Goal: Task Accomplishment & Management: Manage account settings

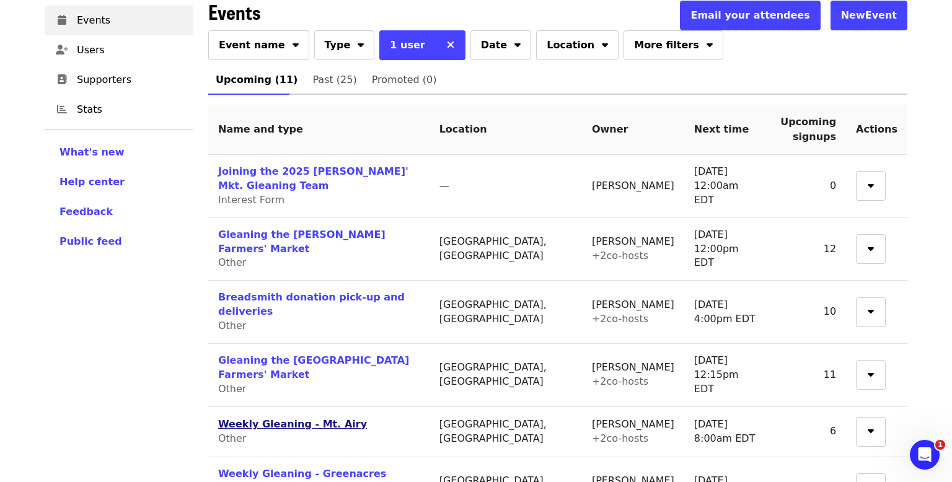
click at [243, 418] on link "Weekly Gleaning - Mt. Airy" at bounding box center [292, 424] width 149 height 12
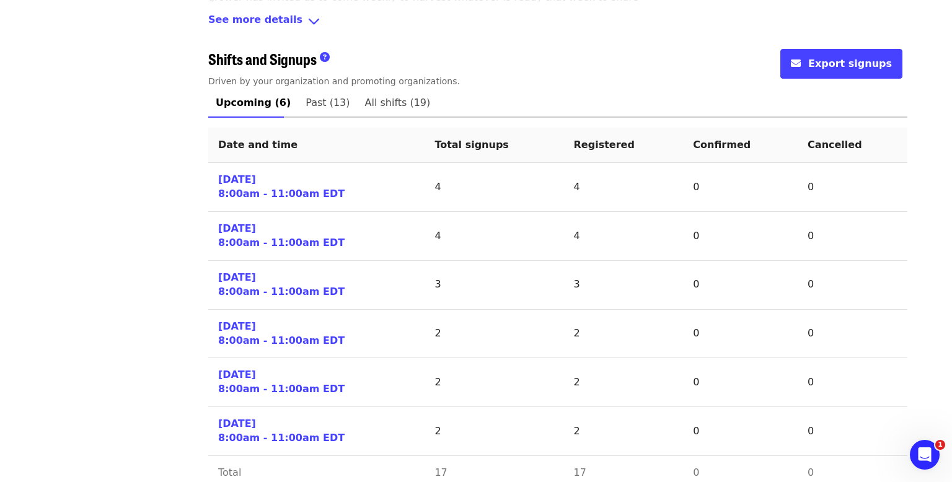
scroll to position [514, 0]
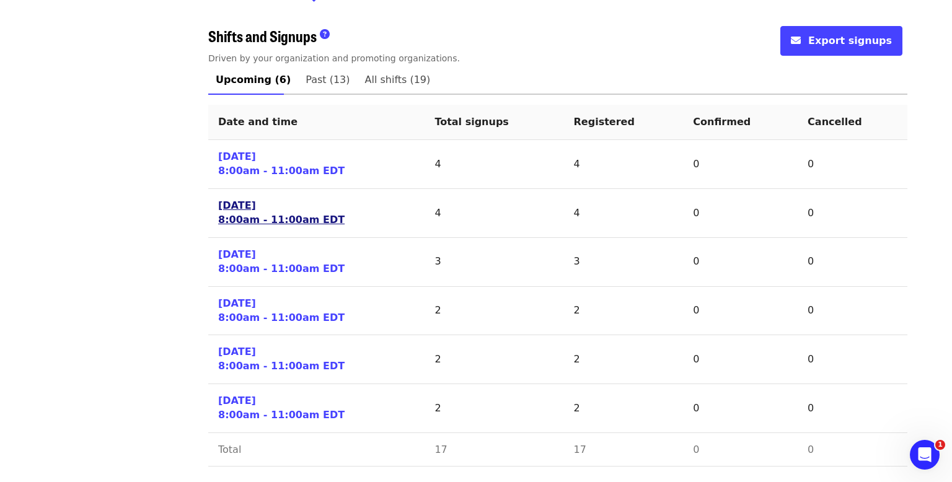
click at [246, 213] on link "[DATE] 8:00am - 11:00am EDT" at bounding box center [281, 213] width 126 height 29
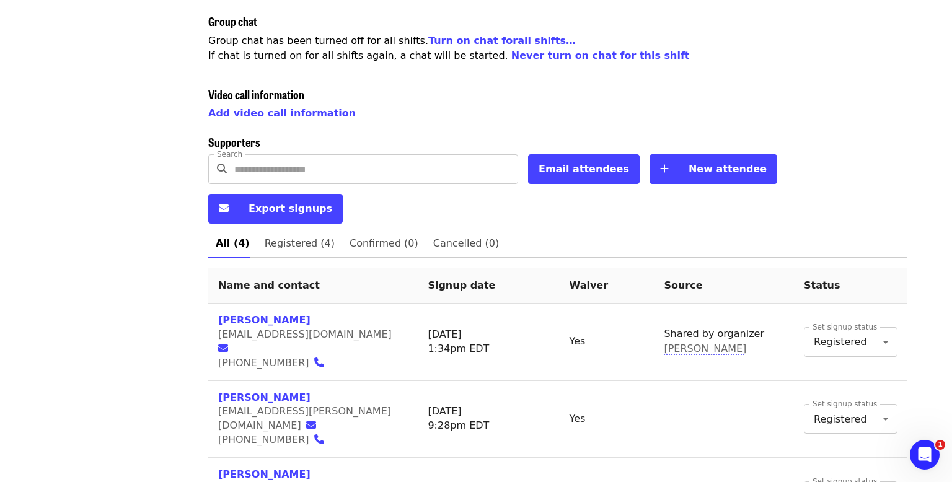
scroll to position [438, 0]
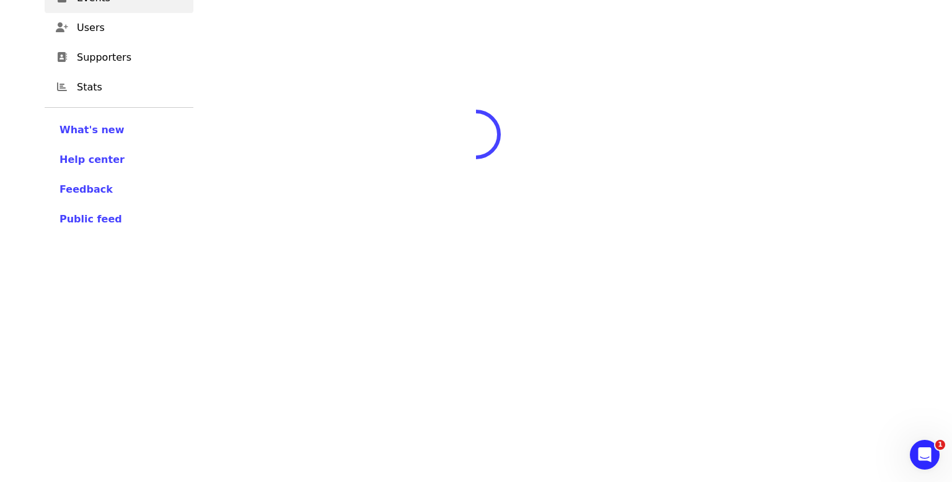
scroll to position [438, 0]
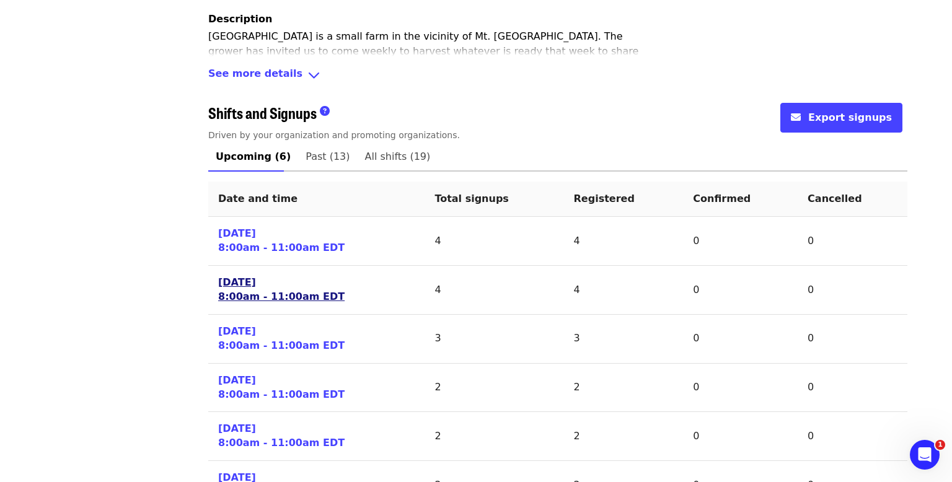
click at [221, 291] on link "[DATE] 8:00am - 11:00am EDT" at bounding box center [281, 290] width 126 height 29
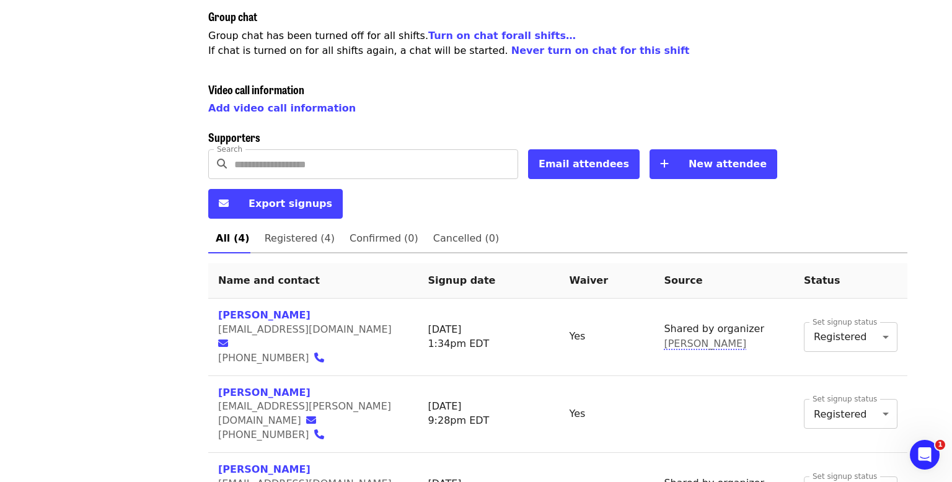
scroll to position [438, 0]
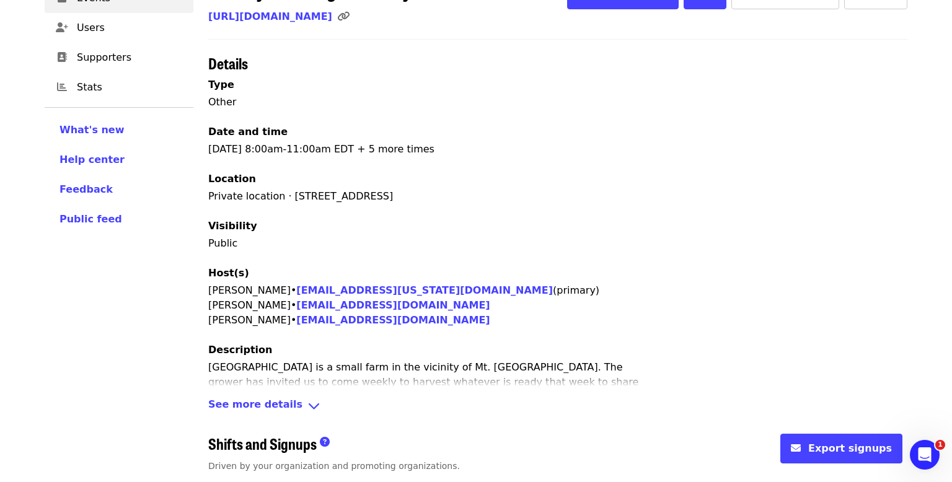
scroll to position [438, 0]
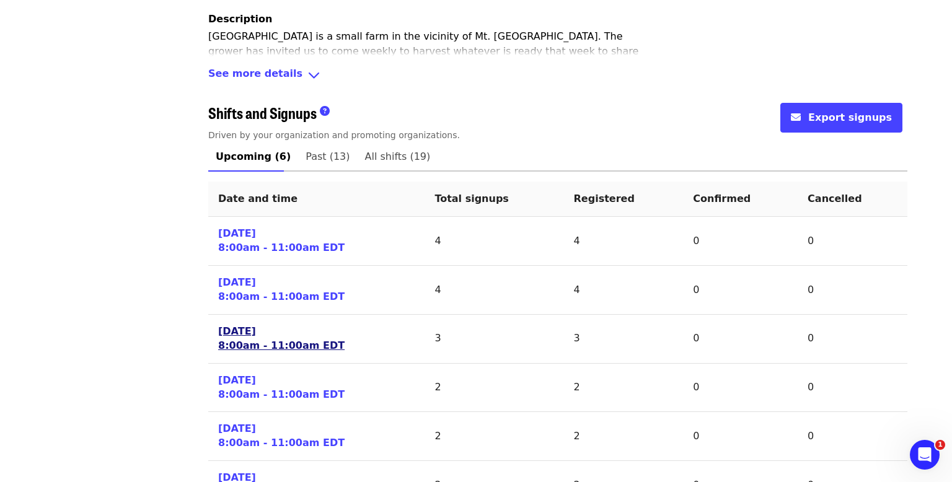
click at [236, 339] on link "[DATE] 8:00am - 11:00am EDT" at bounding box center [281, 339] width 126 height 29
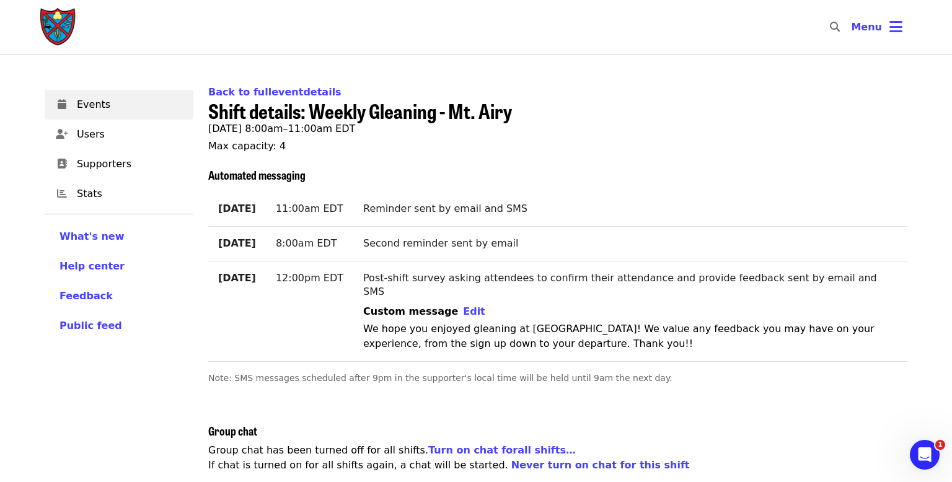
scroll to position [107, 0]
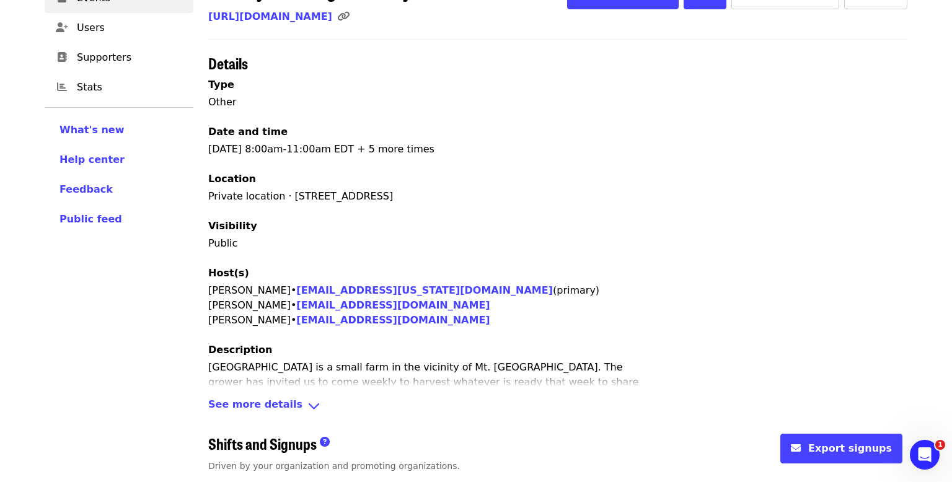
scroll to position [84, 0]
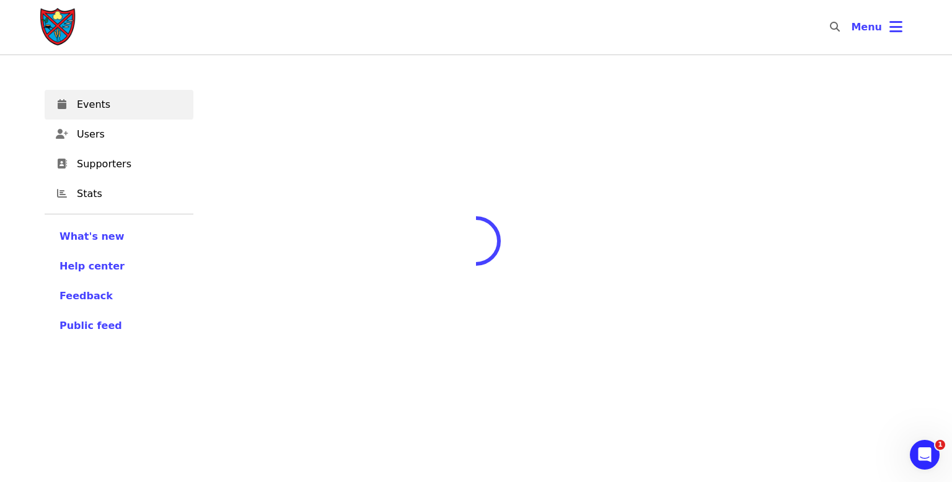
scroll to position [84, 0]
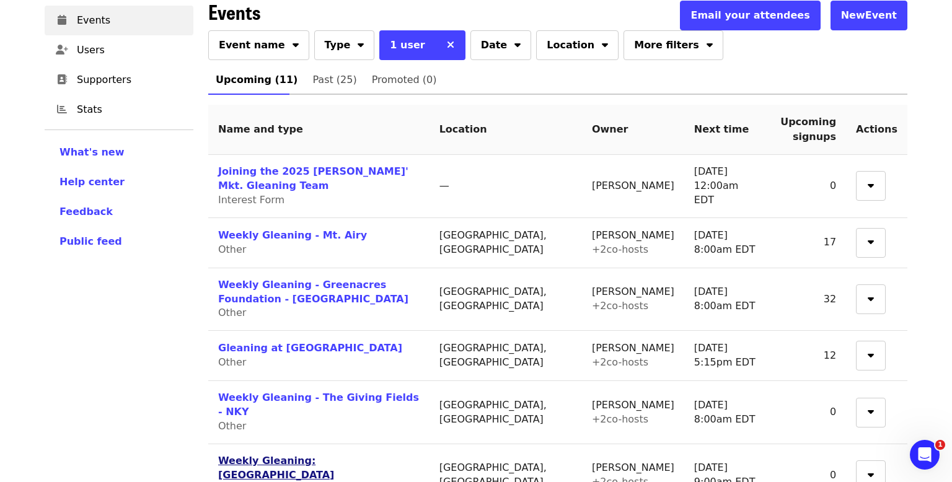
click at [229, 455] on link "Weekly Gleaning: [GEOGRAPHIC_DATA]" at bounding box center [276, 468] width 116 height 26
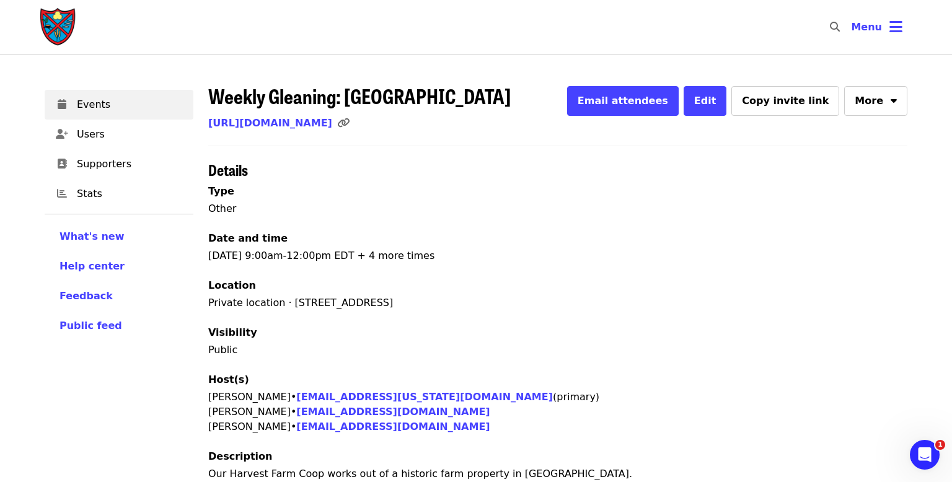
scroll to position [1, 0]
click at [717, 104] on span "Edit" at bounding box center [705, 100] width 22 height 12
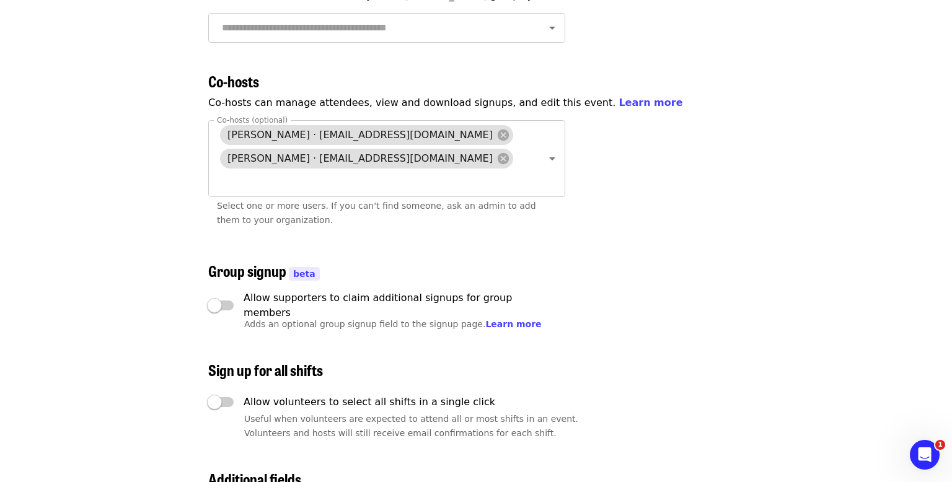
scroll to position [2761, 0]
click at [496, 127] on icon at bounding box center [503, 134] width 14 height 14
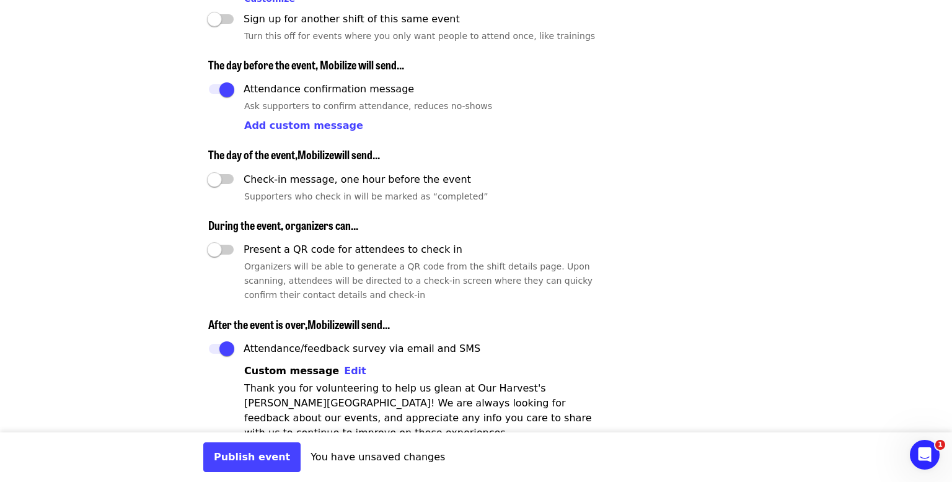
scroll to position [1836, 0]
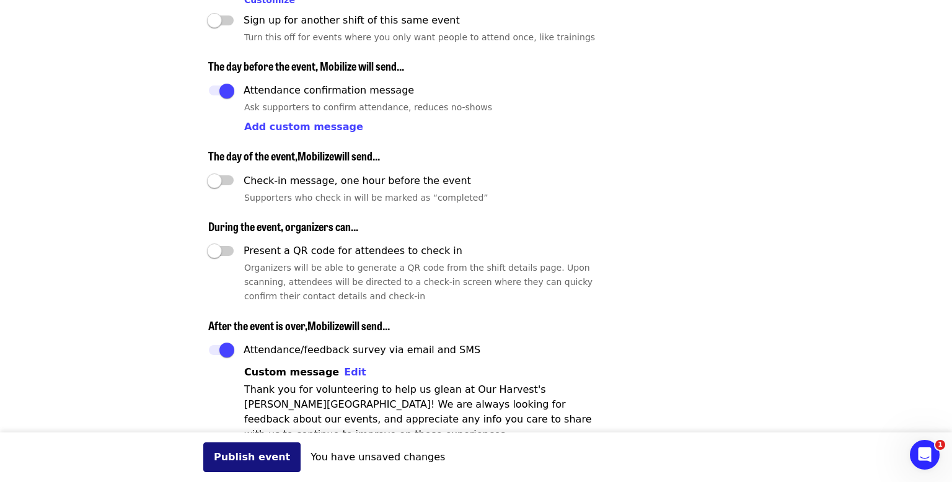
click at [244, 457] on button "Publish event" at bounding box center [251, 458] width 97 height 30
